Goal: Task Accomplishment & Management: Manage account settings

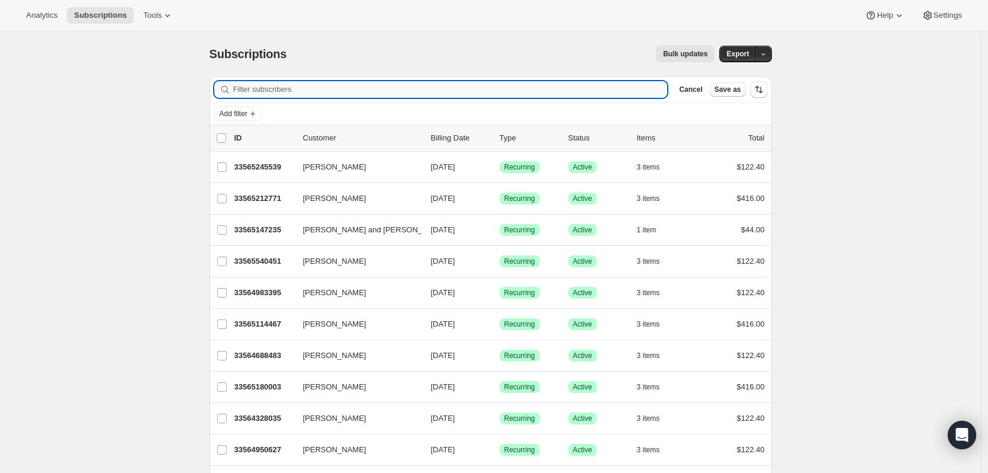
click at [307, 91] on input "Filter subscribers" at bounding box center [450, 89] width 435 height 17
paste input "[EMAIL_ADDRESS][DOMAIN_NAME]"
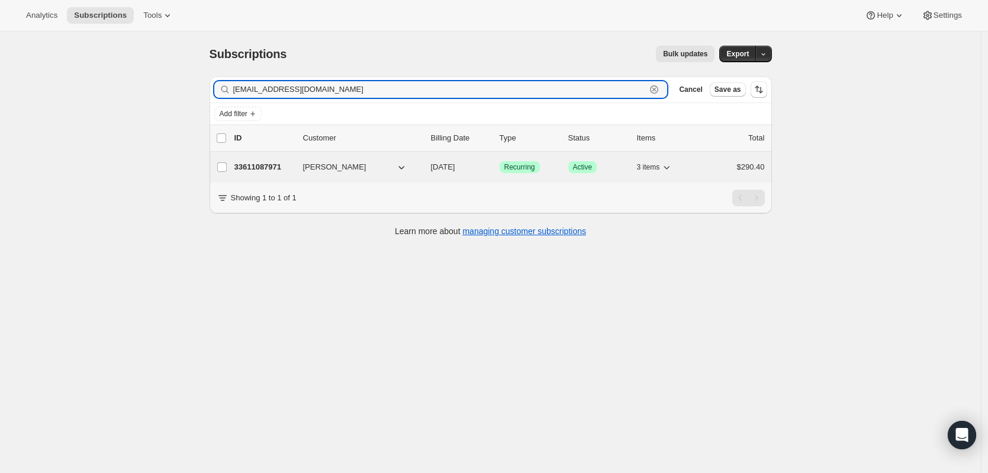
type input "[EMAIL_ADDRESS][DOMAIN_NAME]"
click at [278, 165] on p "33611087971" at bounding box center [263, 167] width 59 height 12
